Goal: Task Accomplishment & Management: Complete application form

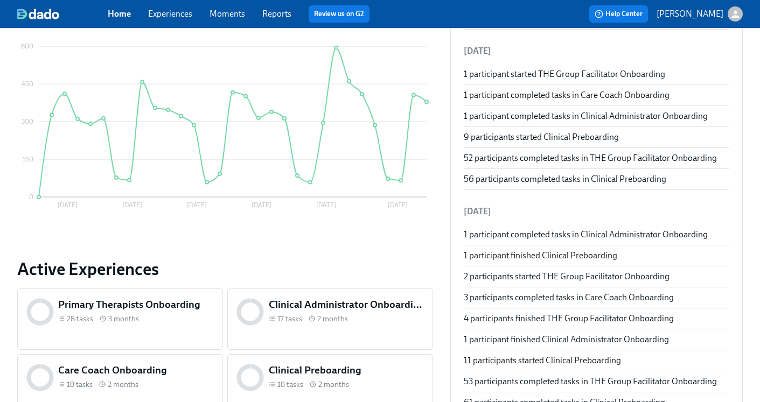
scroll to position [99, 0]
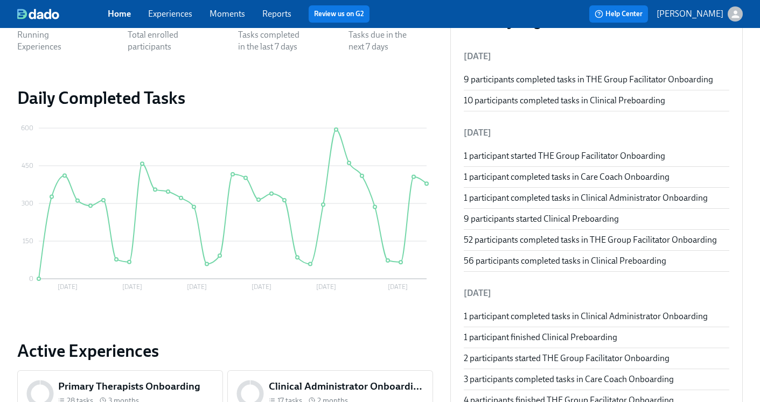
click at [173, 16] on link "Experiences" at bounding box center [170, 14] width 44 height 10
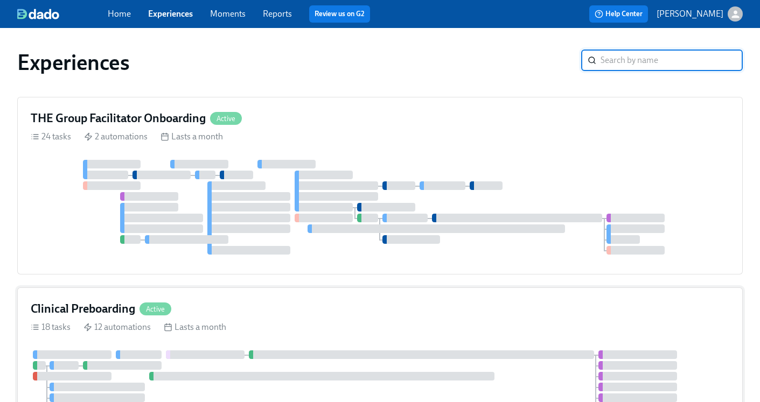
scroll to position [131, 0]
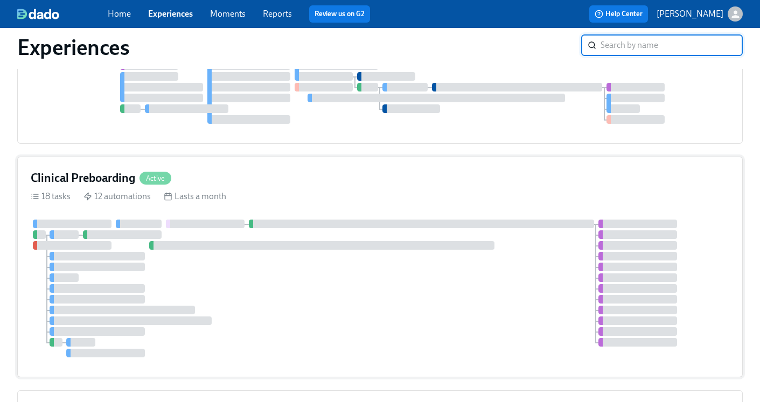
click at [124, 171] on h4 "Clinical Preboarding" at bounding box center [83, 178] width 104 height 16
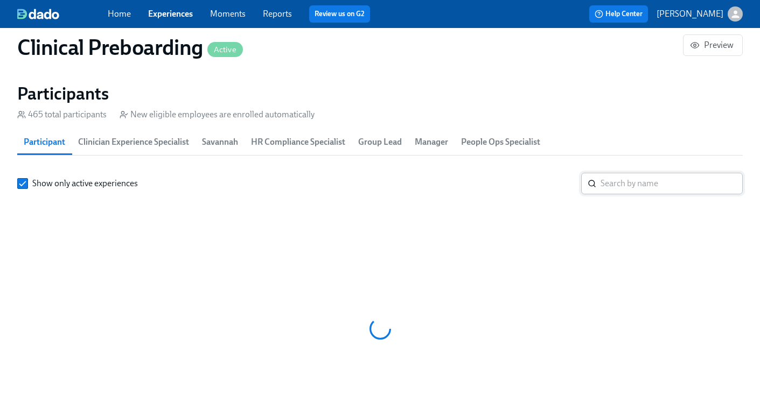
scroll to position [0, 13609]
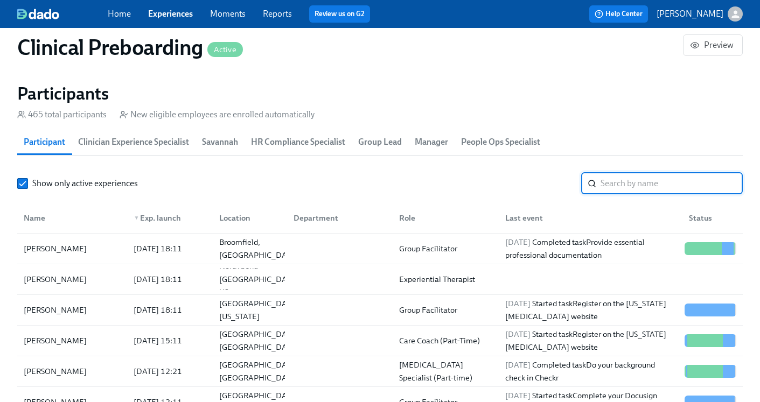
click at [620, 190] on input "search" at bounding box center [671, 184] width 142 height 22
paste input "Alicia Fuentes"
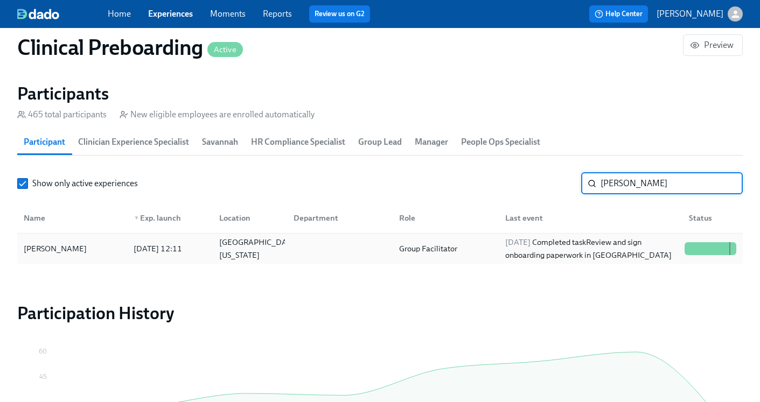
click at [554, 240] on div "2025/10/07 Completed task Review and sign onboarding paperwork in UKG" at bounding box center [590, 249] width 179 height 26
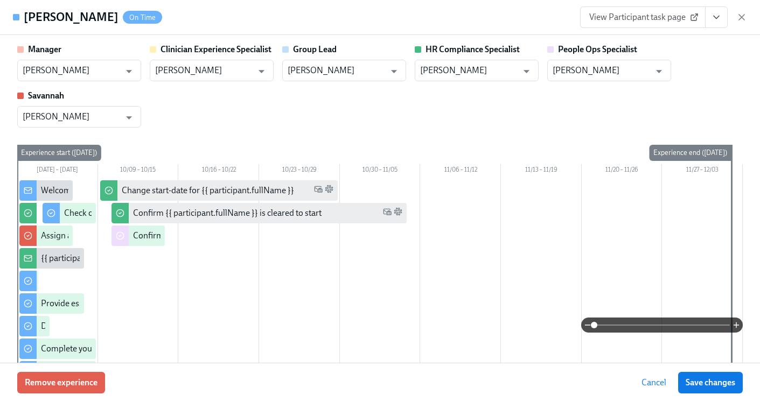
click at [716, 15] on icon "View task page" at bounding box center [716, 17] width 11 height 11
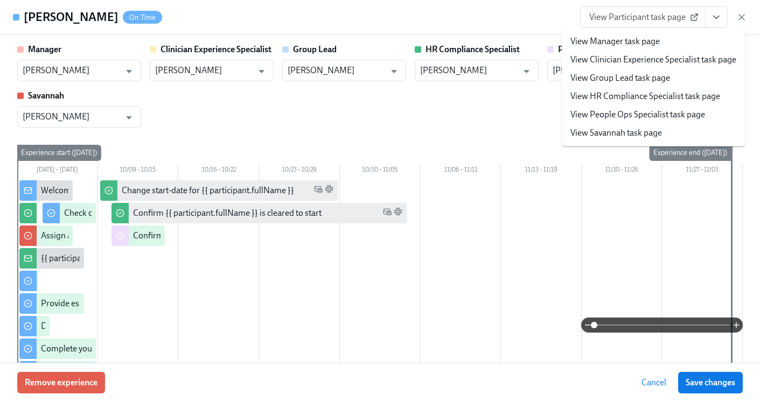
click at [680, 93] on link "View HR Compliance Specialist task page" at bounding box center [645, 96] width 150 height 12
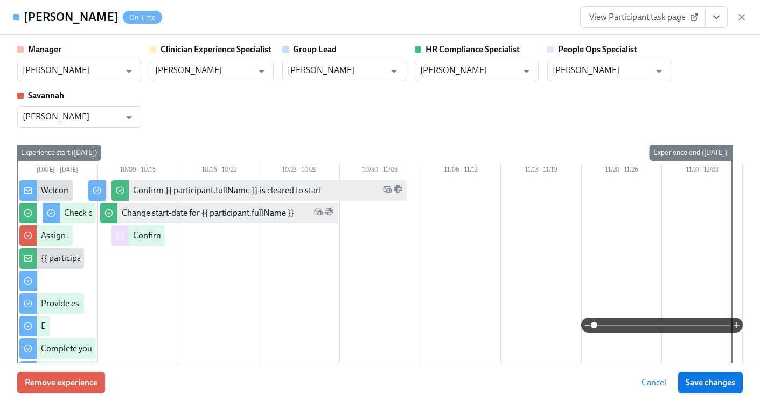
scroll to position [0, 14411]
click at [743, 17] on icon "button" at bounding box center [741, 17] width 11 height 11
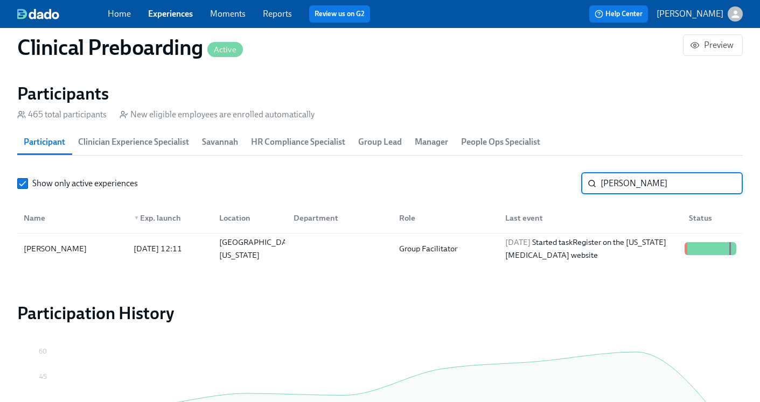
drag, startPoint x: 677, startPoint y: 179, endPoint x: 519, endPoint y: 163, distance: 159.1
click at [519, 163] on section "Participants 465 total participants New eligible employees are enrolled automat…" at bounding box center [379, 175] width 725 height 185
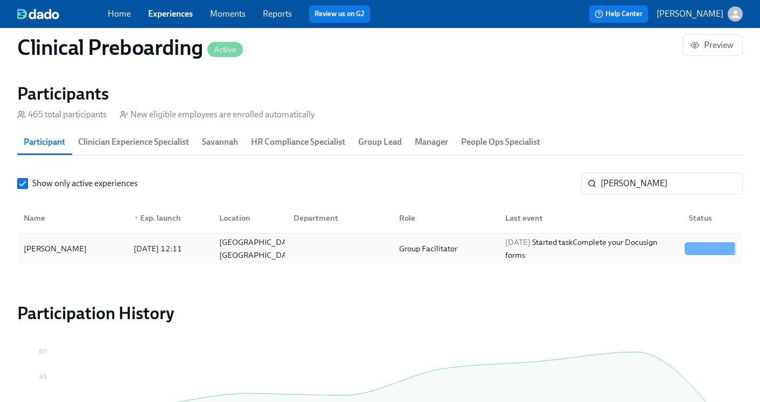
click at [445, 246] on div "Group Facilitator" at bounding box center [428, 248] width 67 height 13
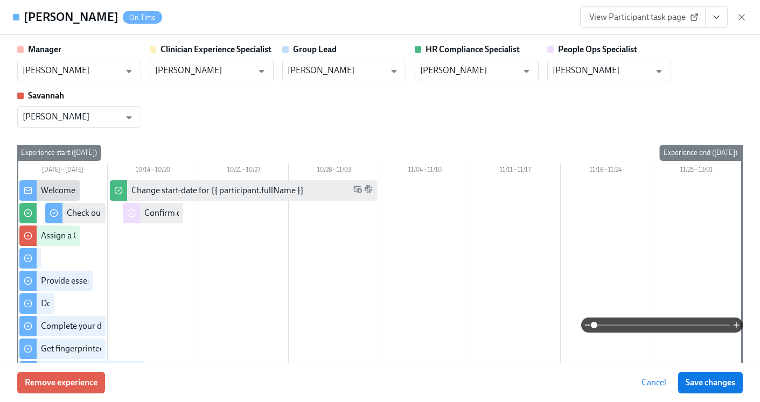
click at [712, 18] on icon "View task page" at bounding box center [716, 17] width 11 height 11
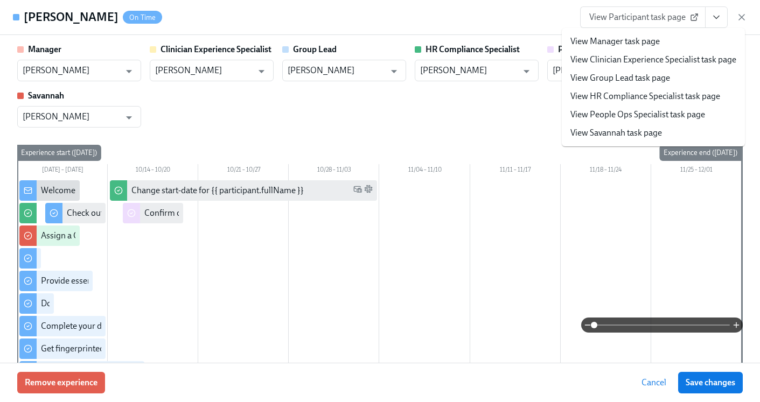
click at [658, 94] on link "View HR Compliance Specialist task page" at bounding box center [645, 96] width 150 height 12
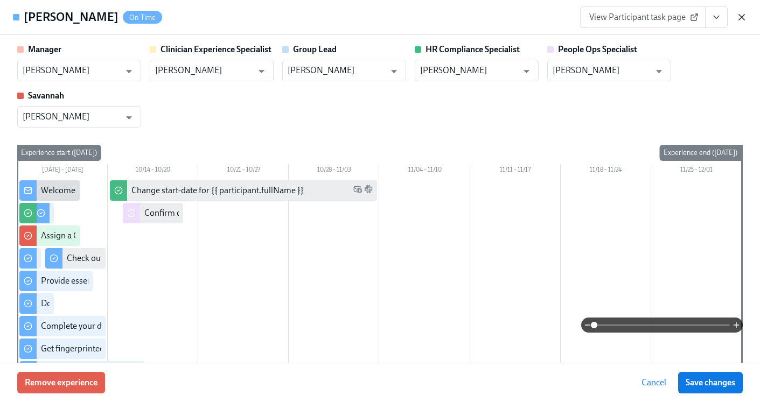
click at [746, 12] on icon "button" at bounding box center [741, 17] width 11 height 11
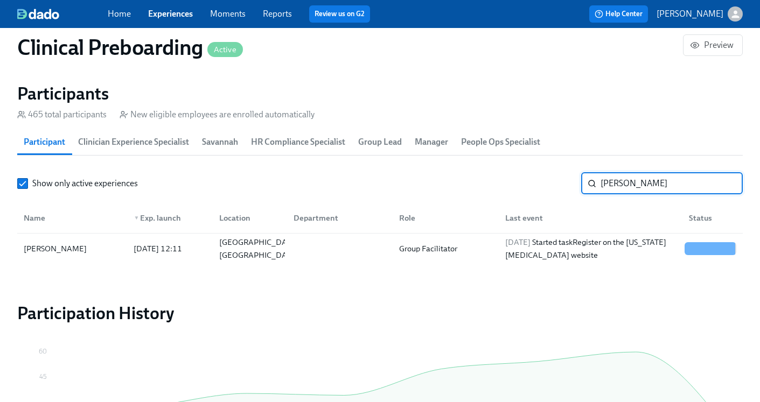
drag, startPoint x: 677, startPoint y: 181, endPoint x: 545, endPoint y: 188, distance: 132.1
click at [545, 188] on div "Show only active experiences Georgina ​" at bounding box center [379, 184] width 725 height 22
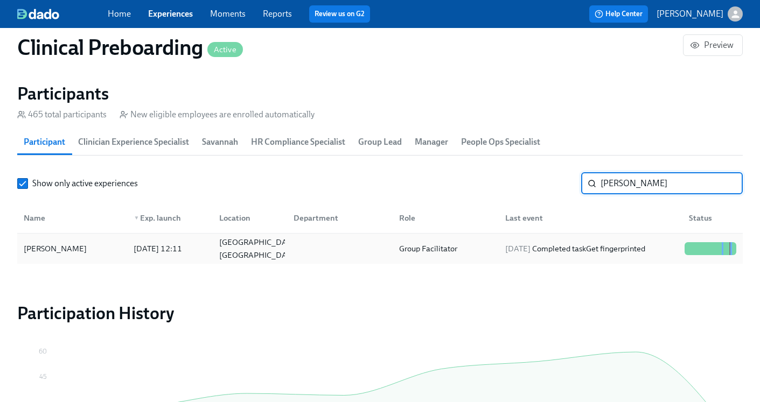
type input "Mallorie"
click at [522, 241] on div "2025/10/08 Completed task Get fingerprinted" at bounding box center [589, 249] width 184 height 22
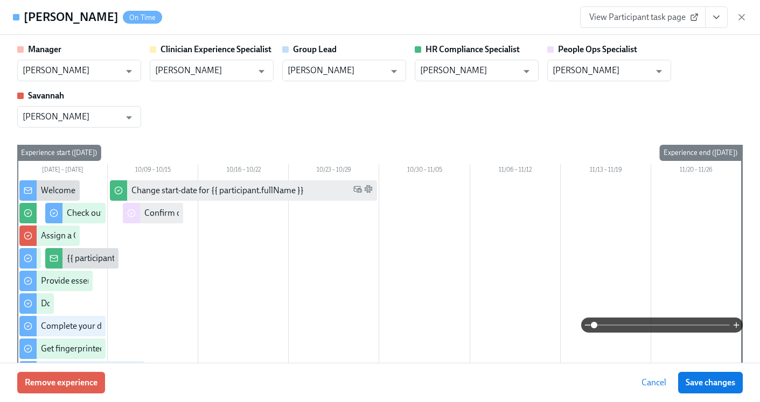
click at [716, 19] on icon "View task page" at bounding box center [716, 17] width 11 height 11
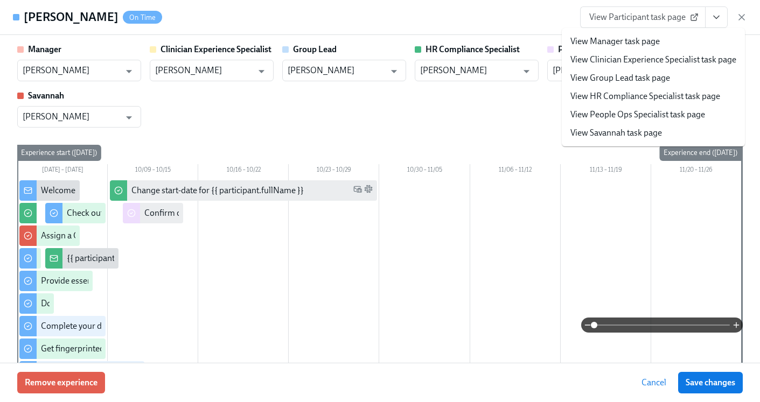
click at [665, 97] on link "View HR Compliance Specialist task page" at bounding box center [645, 96] width 150 height 12
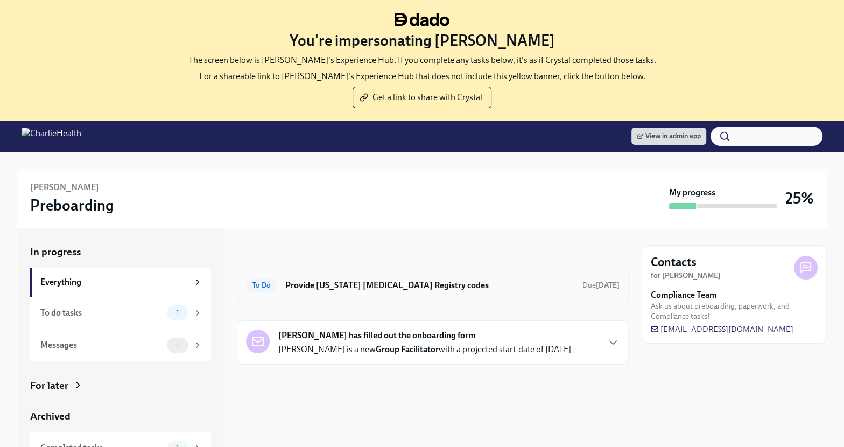
click at [412, 275] on div "To Do Provide Pennsylvania Child Abuse Registry codes Due 5 days ago" at bounding box center [433, 286] width 392 height 36
click at [412, 287] on h6 "Provide [US_STATE] [MEDICAL_DATA] Registry codes" at bounding box center [429, 285] width 289 height 12
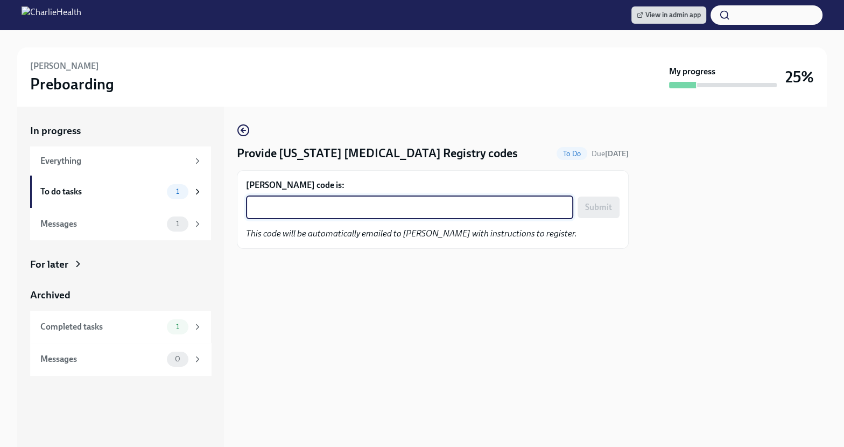
click at [429, 209] on textarea "Alicia Fuentes's code is:" at bounding box center [410, 207] width 314 height 13
paste textarea "O9ZBC1WFT7R0"
type textarea "O9ZBC1WFT7R0"
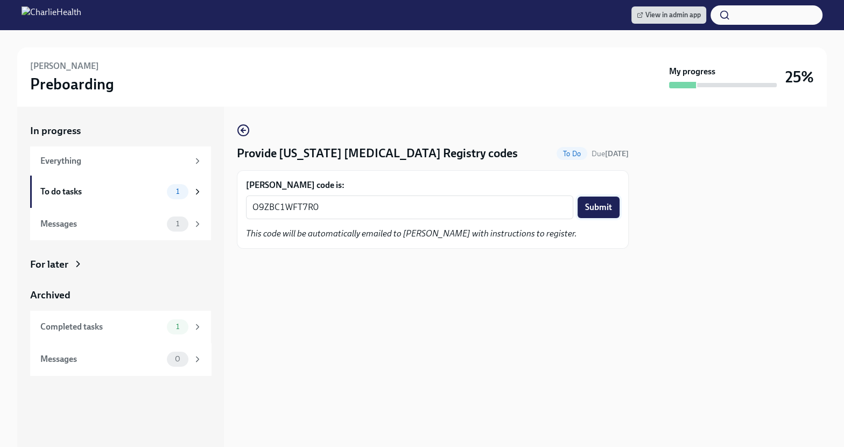
click at [589, 200] on button "Submit" at bounding box center [599, 208] width 42 height 22
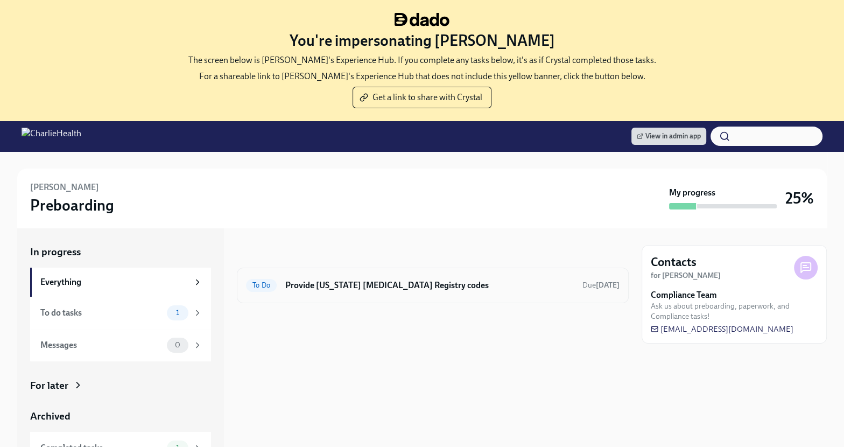
click at [361, 270] on div "To Do Provide [US_STATE] [MEDICAL_DATA] Registry codes Due [DATE]" at bounding box center [433, 286] width 392 height 36
click at [358, 290] on h6 "Provide [US_STATE] [MEDICAL_DATA] Registry codes" at bounding box center [429, 285] width 289 height 12
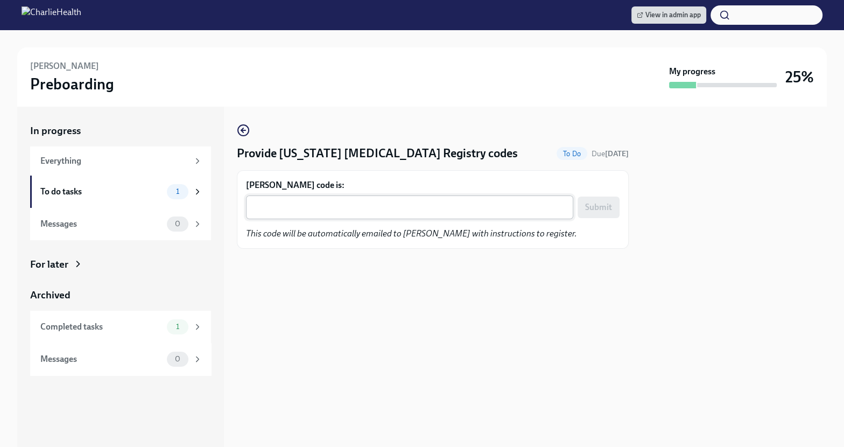
click at [356, 204] on textarea "[PERSON_NAME] code is:" at bounding box center [410, 207] width 314 height 13
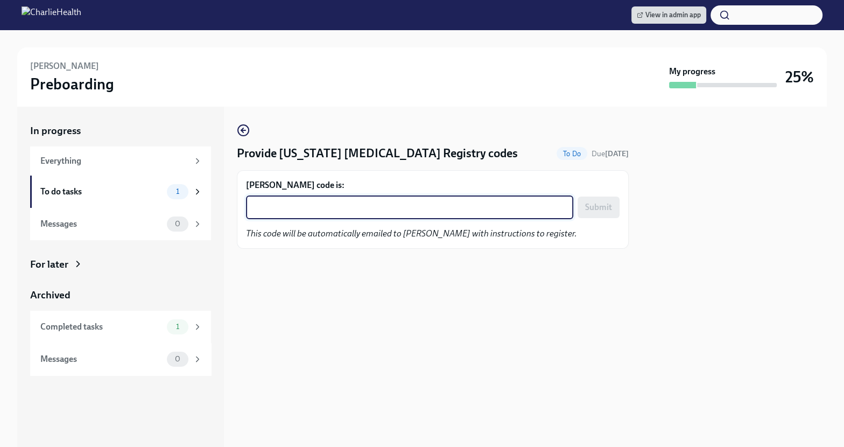
paste textarea "VKTFEJ0KE6H6"
type textarea "VKTFEJ0KE6H6"
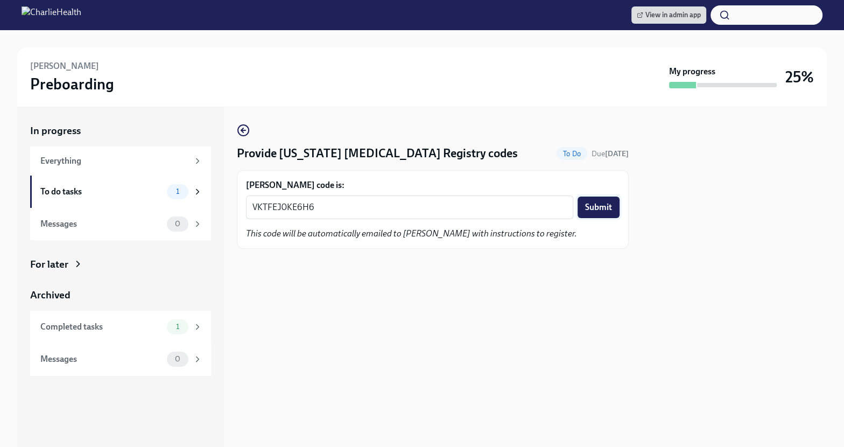
click at [591, 202] on span "Submit" at bounding box center [598, 207] width 27 height 11
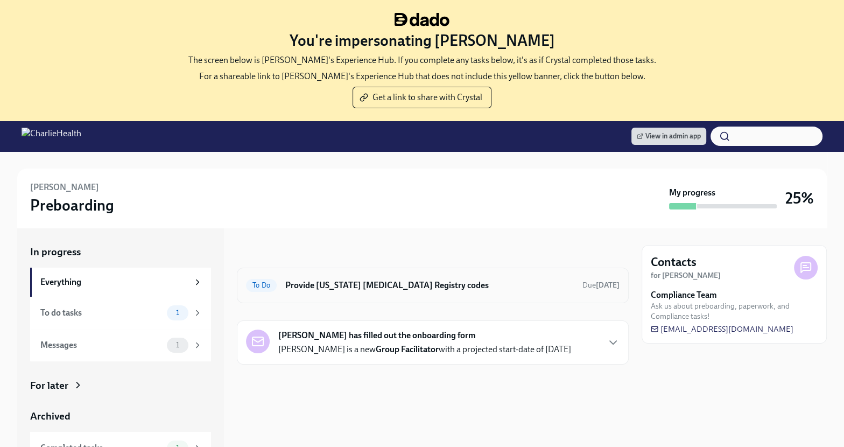
click at [398, 284] on h6 "Provide [US_STATE] [MEDICAL_DATA] Registry codes" at bounding box center [429, 285] width 289 height 12
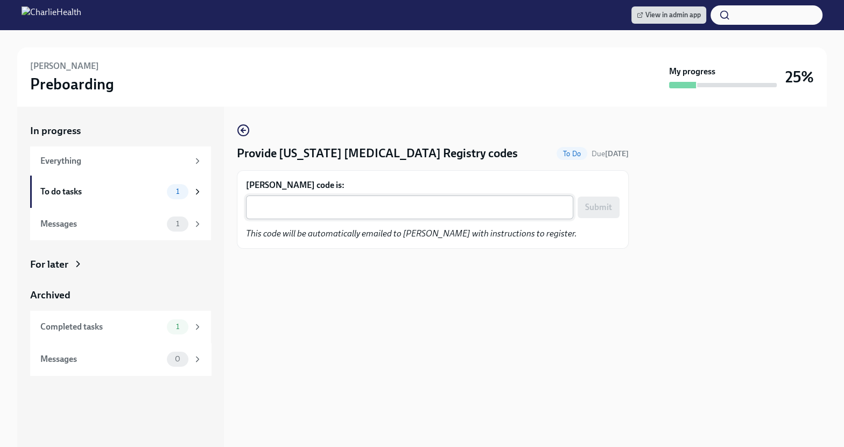
click at [358, 208] on textarea "Mallorie E. Davis's code is:" at bounding box center [410, 207] width 314 height 13
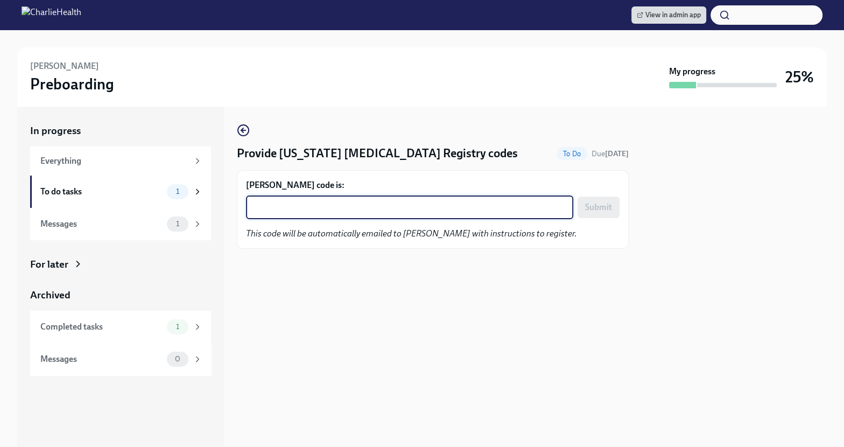
click at [358, 209] on textarea "Mallorie E. Davis's code is:" at bounding box center [410, 207] width 314 height 13
paste textarea "0XAXJLCNKHDN"
type textarea "0XAXJLCNKHDN"
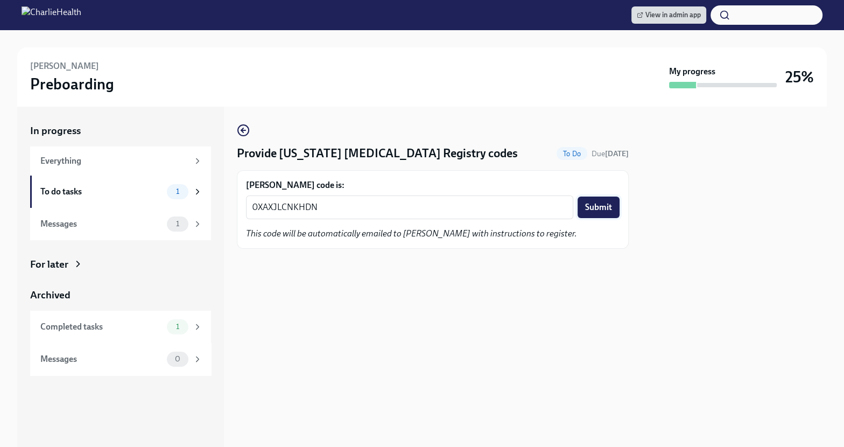
click at [586, 205] on span "Submit" at bounding box center [598, 207] width 27 height 11
